Goal: Task Accomplishment & Management: Manage account settings

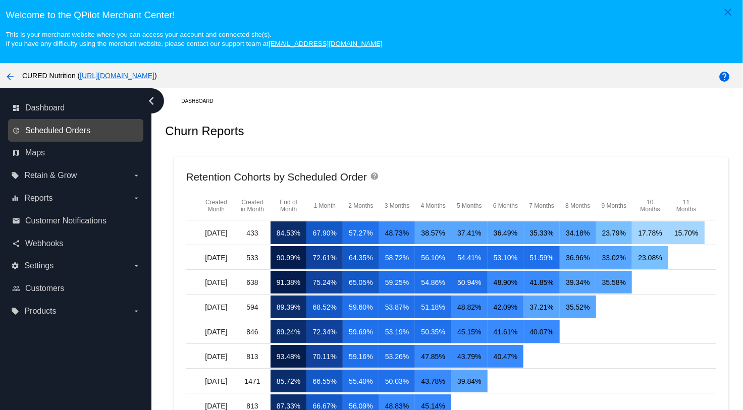
click at [70, 127] on span "Scheduled Orders" at bounding box center [57, 130] width 65 height 9
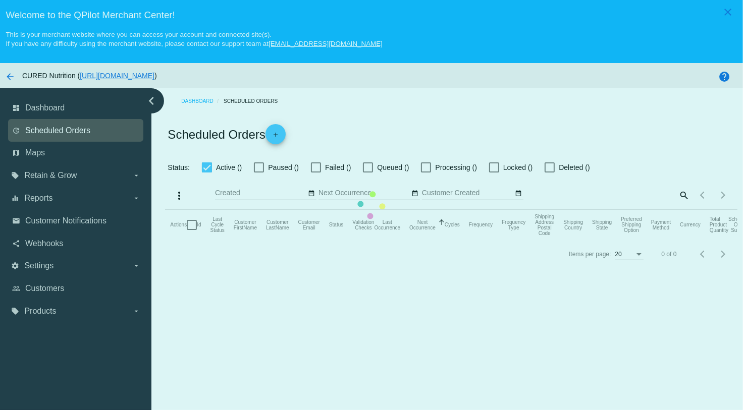
checkbox input "true"
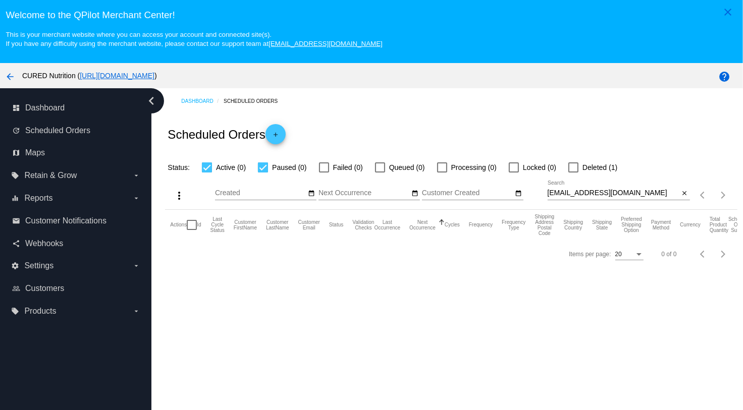
click at [593, 196] on input "[EMAIL_ADDRESS][DOMAIN_NAME]" at bounding box center [614, 193] width 132 height 8
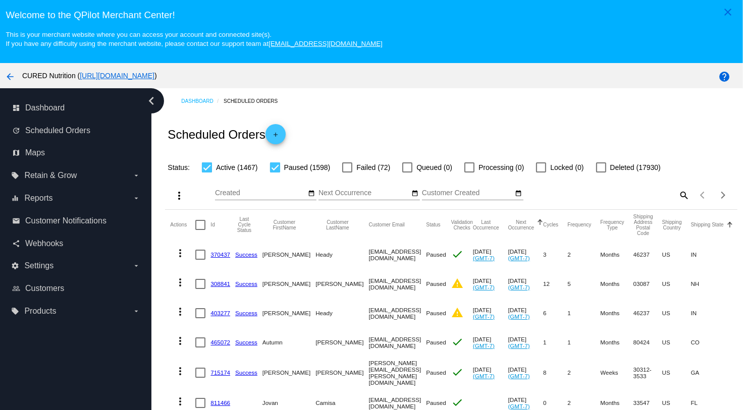
click at [682, 196] on mat-icon "search" at bounding box center [684, 195] width 12 height 16
click at [590, 195] on input "Search" at bounding box center [619, 193] width 142 height 8
paste input "[PERSON_NAME][EMAIL_ADDRESS][DOMAIN_NAME]"
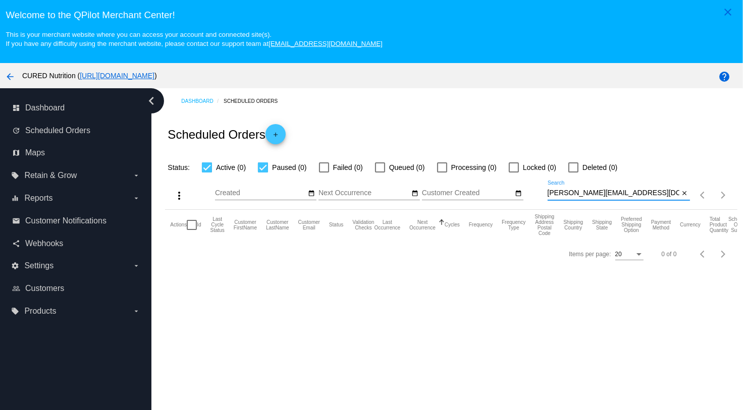
click at [616, 197] on input "[PERSON_NAME][EMAIL_ADDRESS][DOMAIN_NAME]" at bounding box center [614, 193] width 132 height 8
paste input "t"
type input "[PERSON_NAME][EMAIL_ADDRESS][DOMAIN_NAME]"
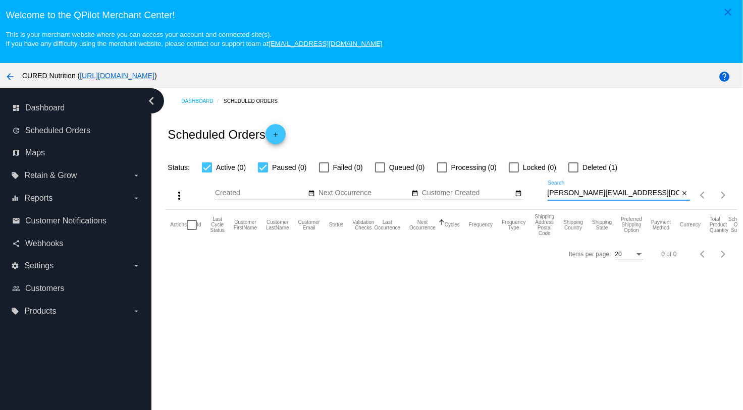
click at [649, 194] on input "[PERSON_NAME][EMAIL_ADDRESS][DOMAIN_NAME]" at bounding box center [614, 193] width 132 height 8
